Goal: Task Accomplishment & Management: Use online tool/utility

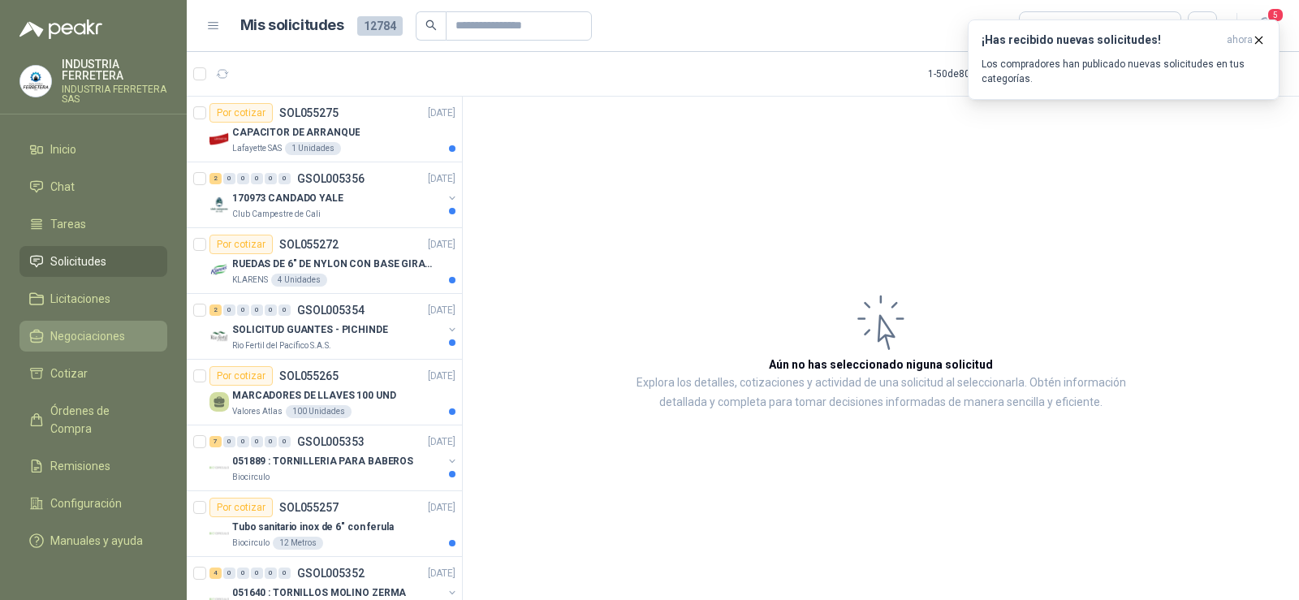
click at [109, 324] on link "Negociaciones" at bounding box center [93, 336] width 148 height 31
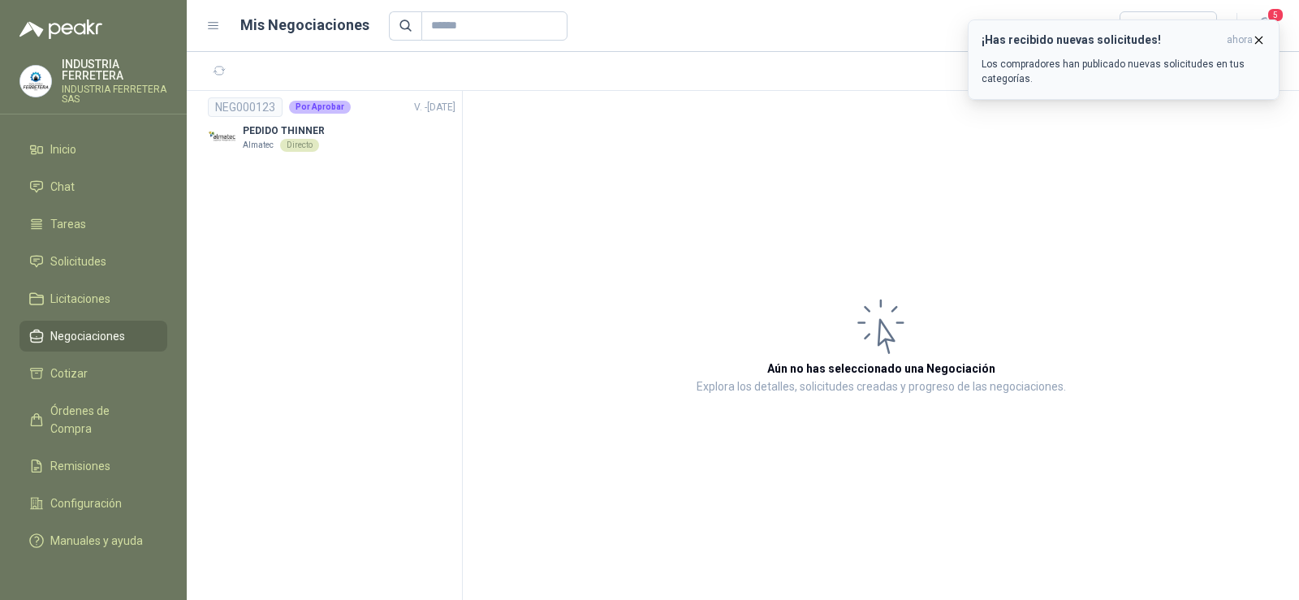
click at [1258, 38] on icon "button" at bounding box center [1259, 40] width 6 height 6
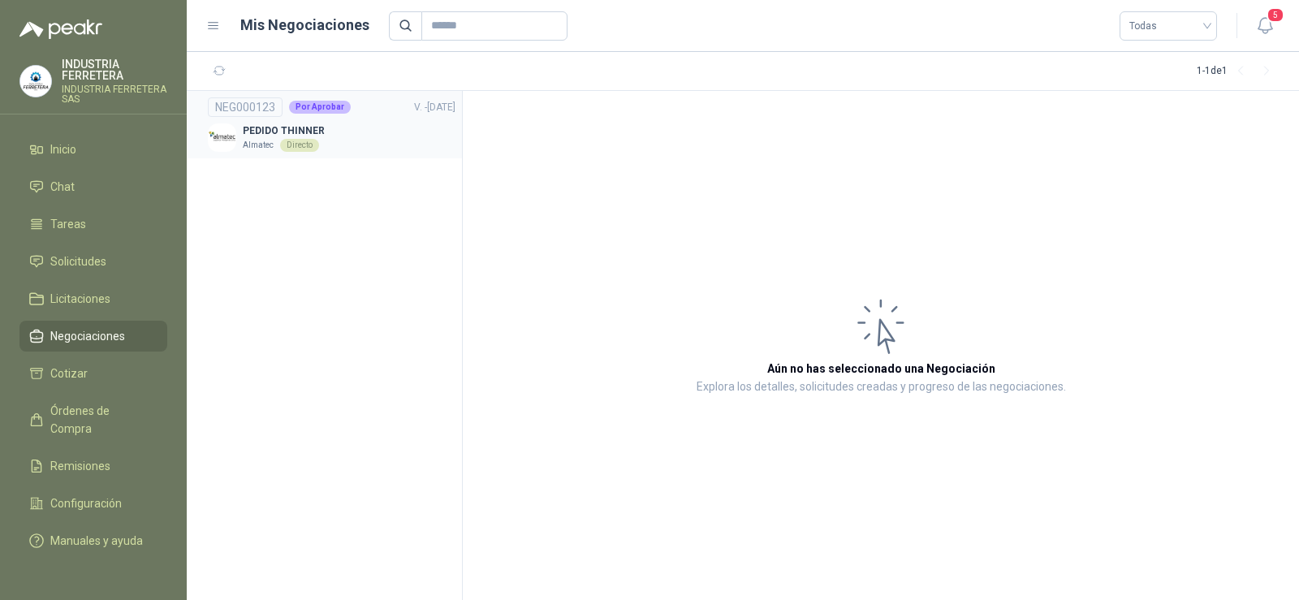
click at [317, 135] on p "PEDIDO THINNER" at bounding box center [284, 130] width 82 height 15
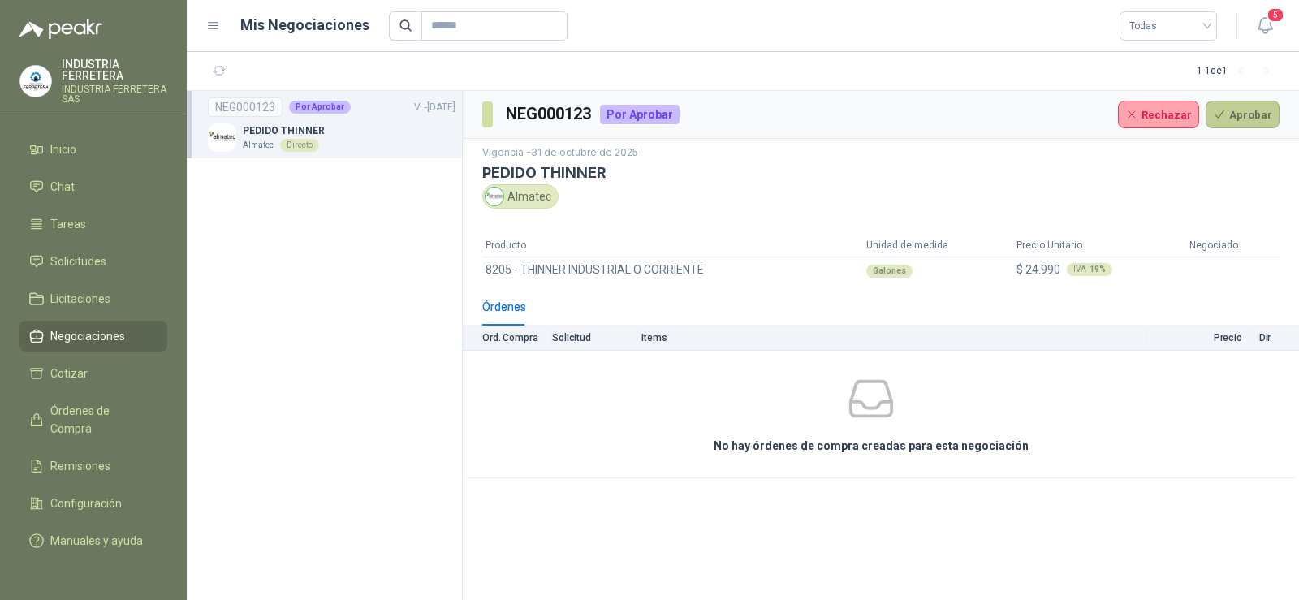
click at [1244, 115] on button "Aprobar" at bounding box center [1243, 115] width 74 height 28
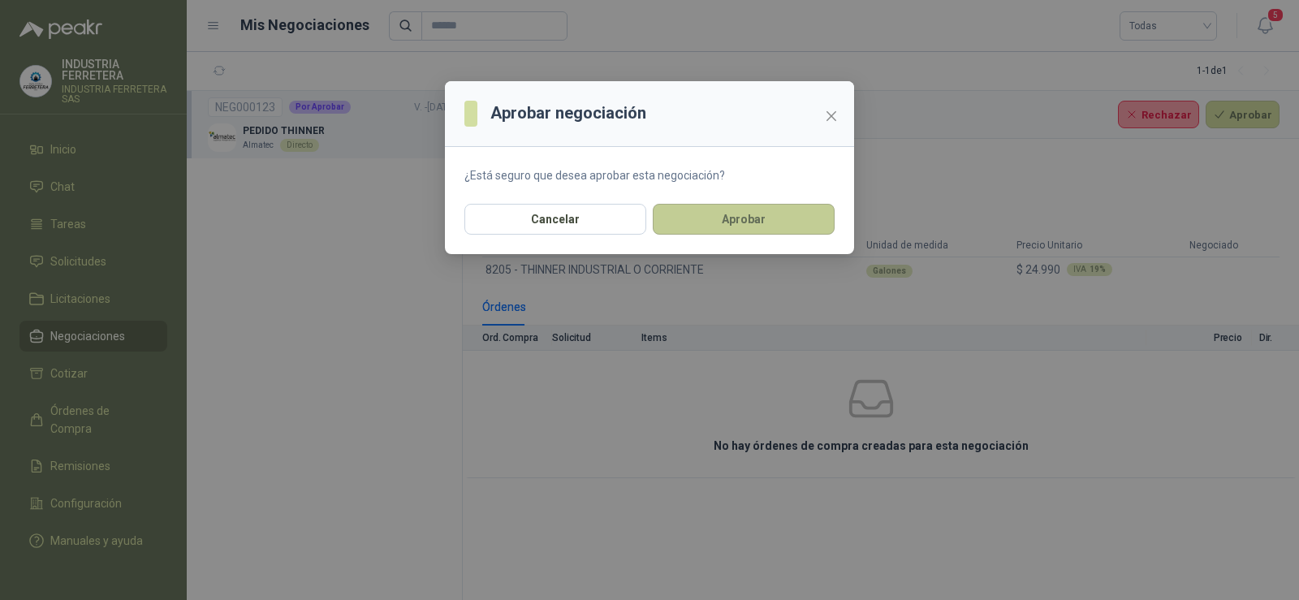
click at [725, 222] on button "Aprobar" at bounding box center [744, 219] width 182 height 31
